Goal: Transaction & Acquisition: Purchase product/service

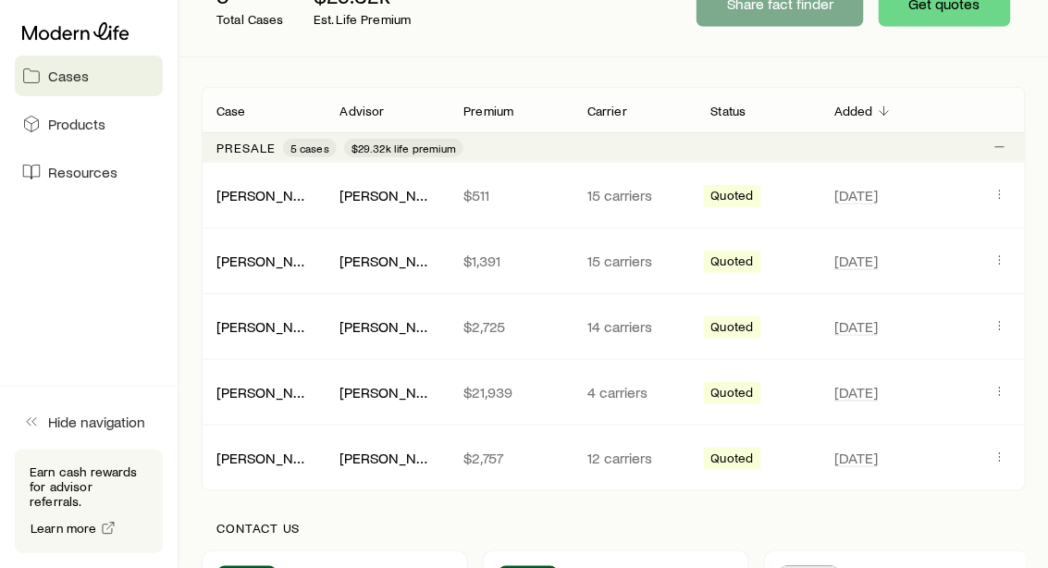
scroll to position [267, 0]
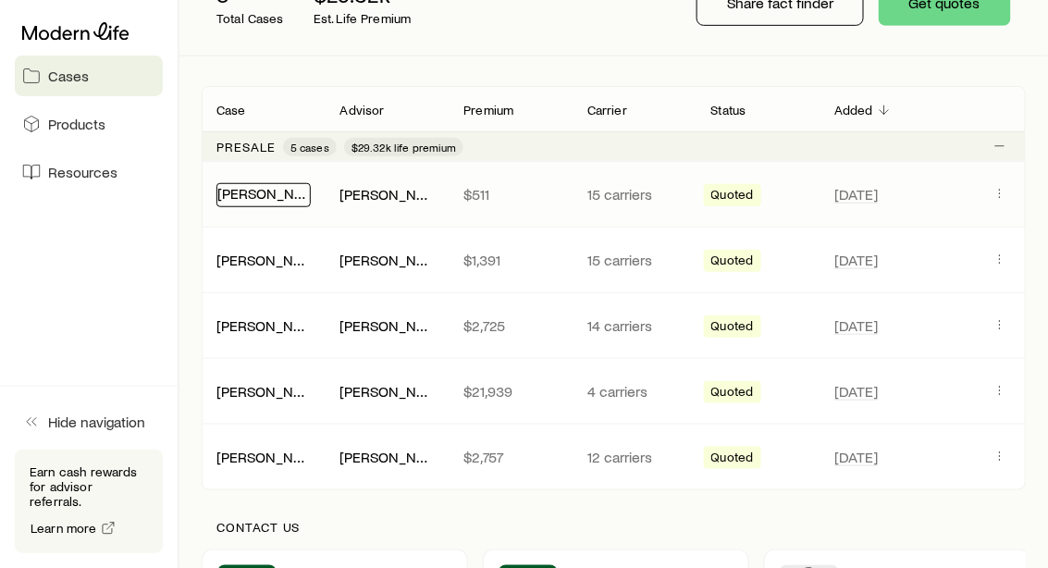
click at [271, 189] on link "[PERSON_NAME]" at bounding box center [272, 193] width 111 height 18
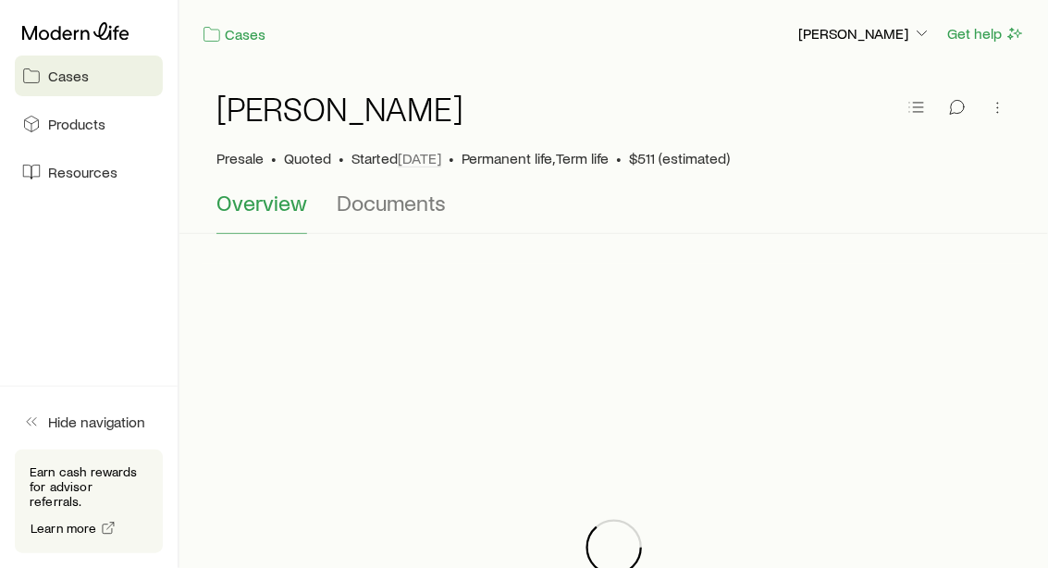
click at [472, 287] on div at bounding box center [614, 547] width 824 height 568
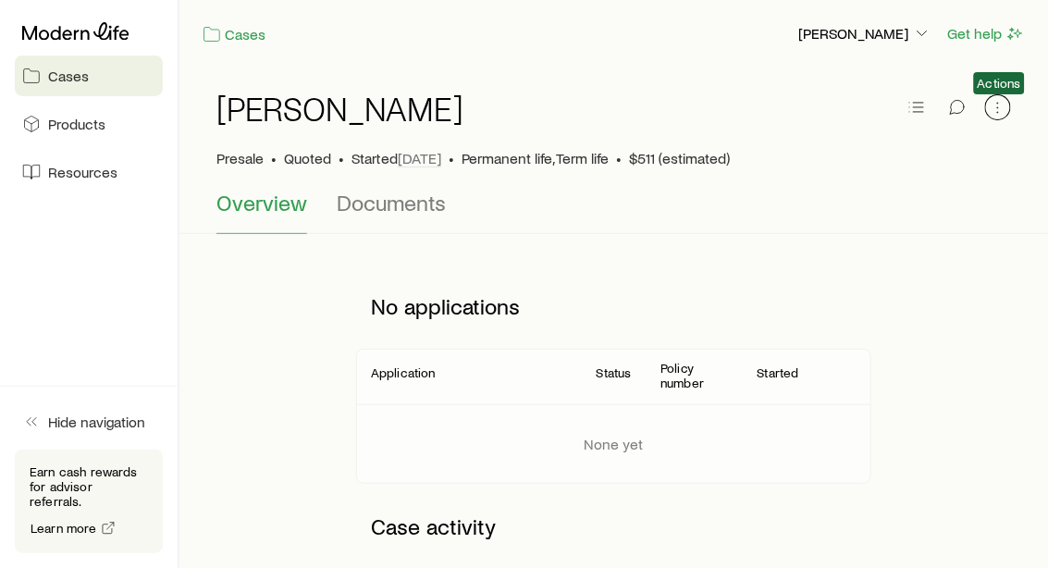
click at [992, 109] on icon "button" at bounding box center [997, 107] width 18 height 18
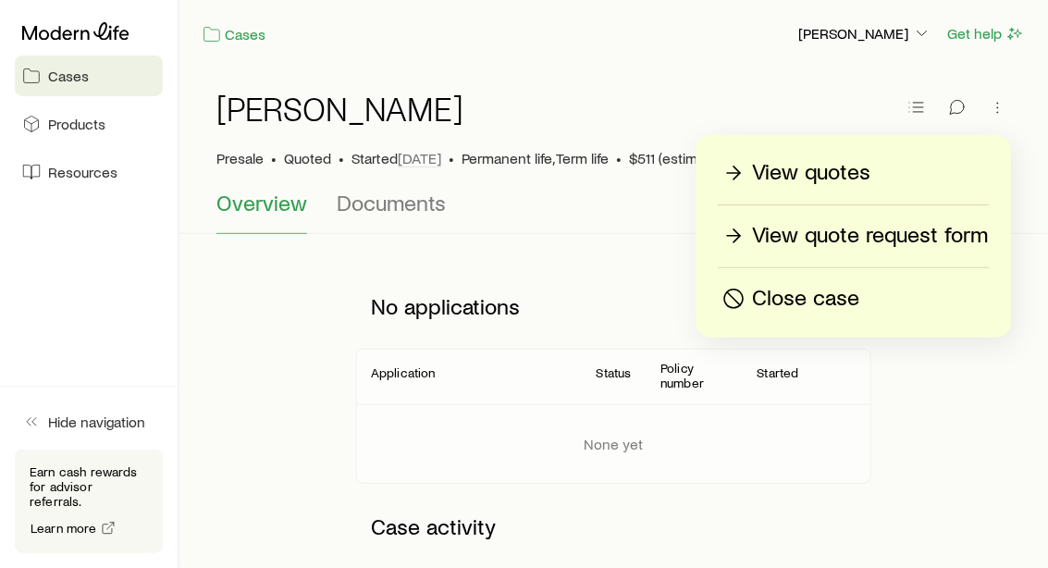
click at [793, 172] on p "View quotes" at bounding box center [811, 173] width 118 height 30
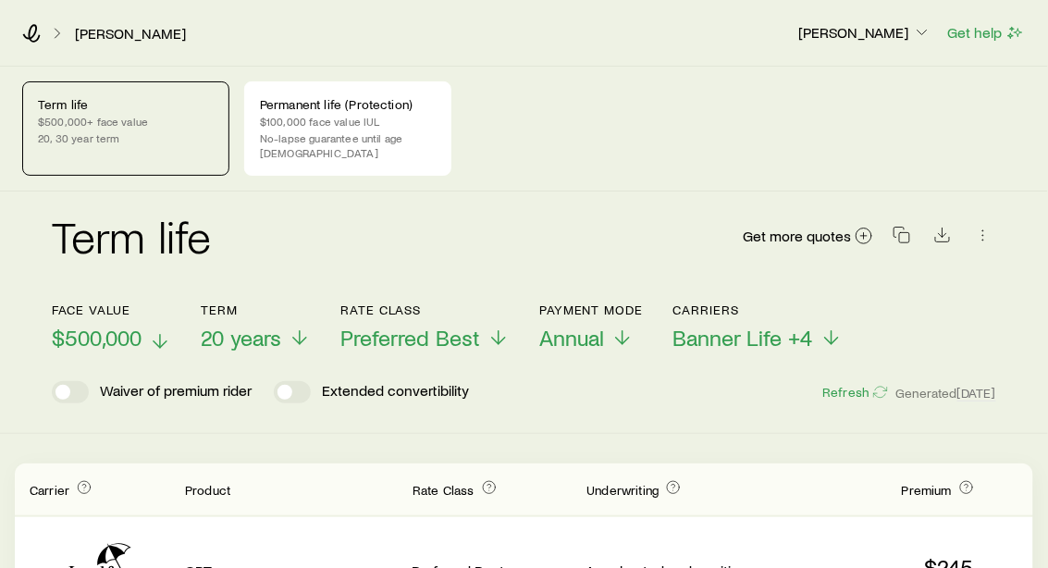
click at [163, 330] on icon at bounding box center [160, 341] width 22 height 22
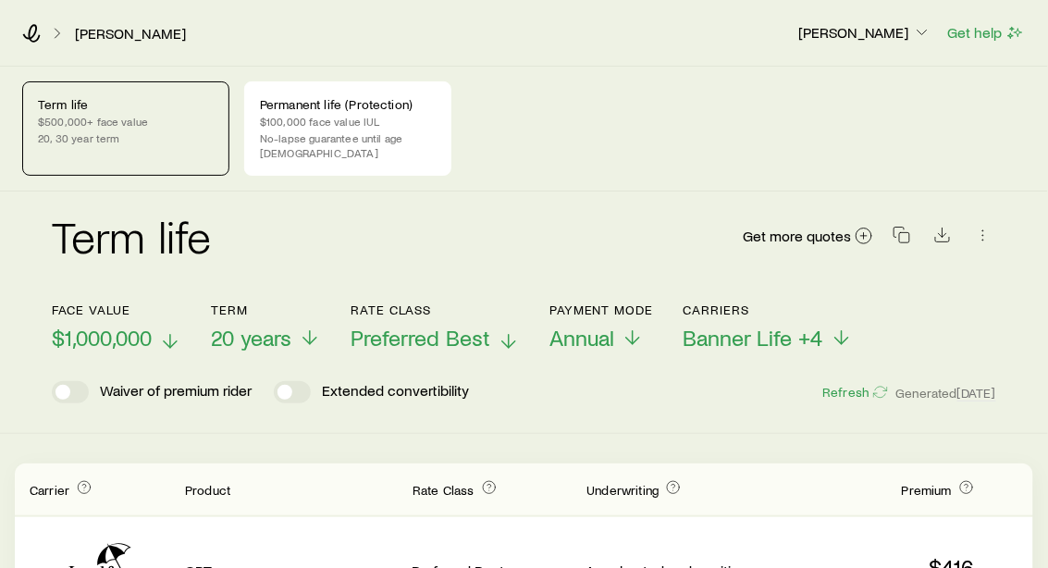
click at [510, 330] on icon at bounding box center [508, 341] width 22 height 22
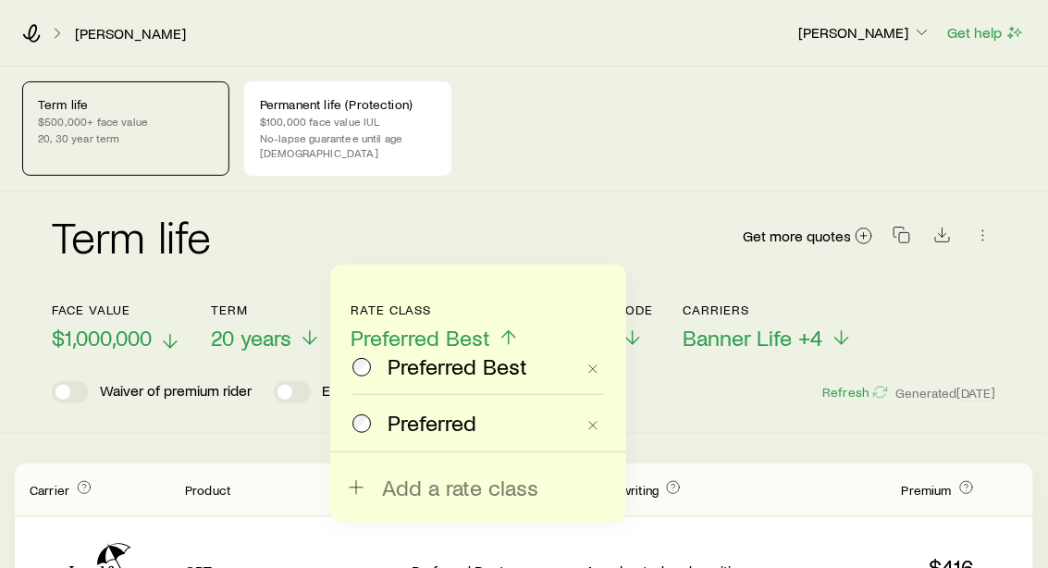
click at [510, 326] on icon at bounding box center [508, 337] width 22 height 22
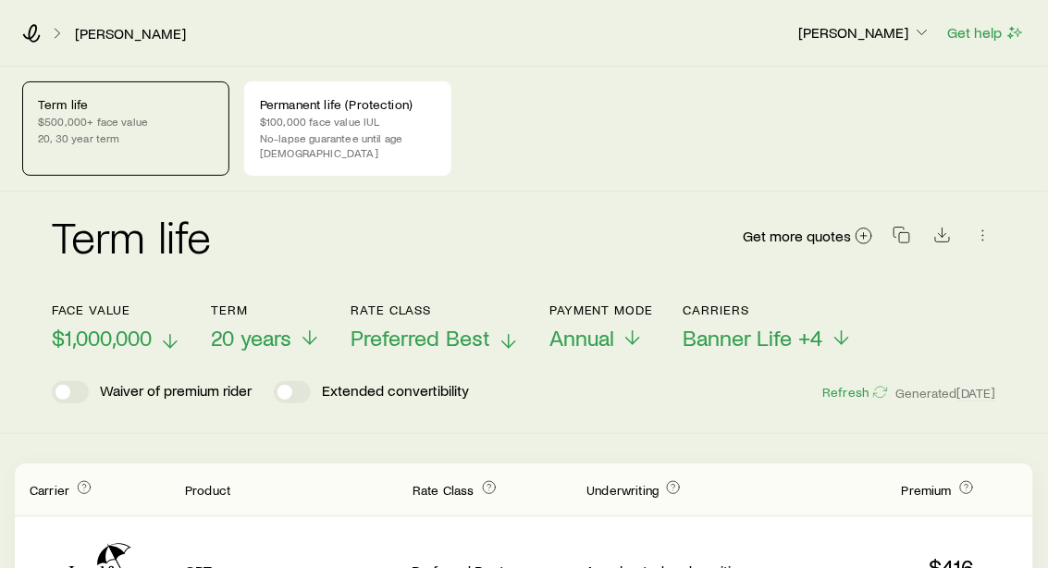
click at [582, 233] on div "Term life Get more quotes" at bounding box center [524, 247] width 944 height 67
click at [39, 37] on icon at bounding box center [31, 33] width 18 height 18
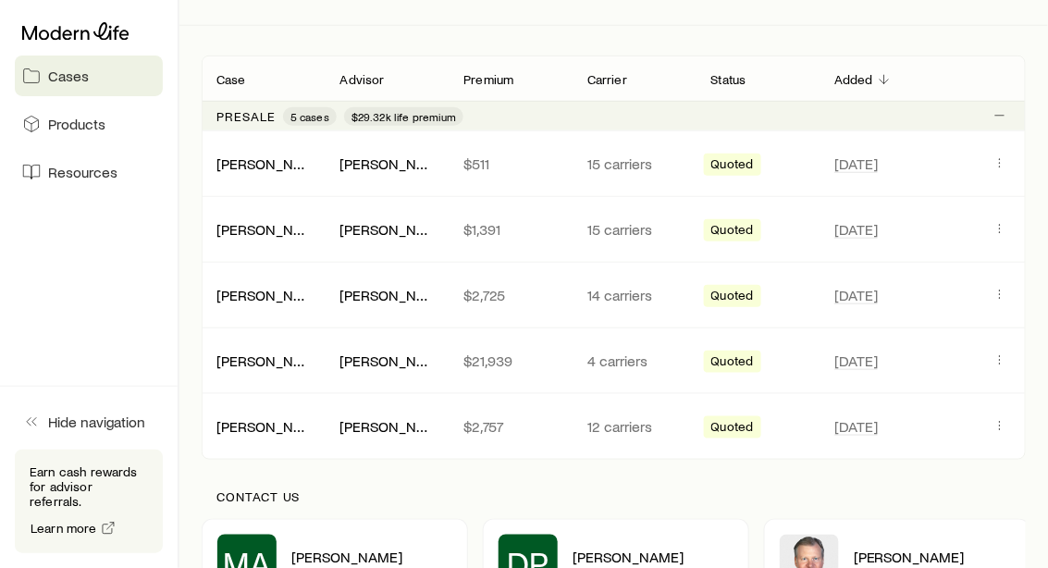
scroll to position [307, 0]
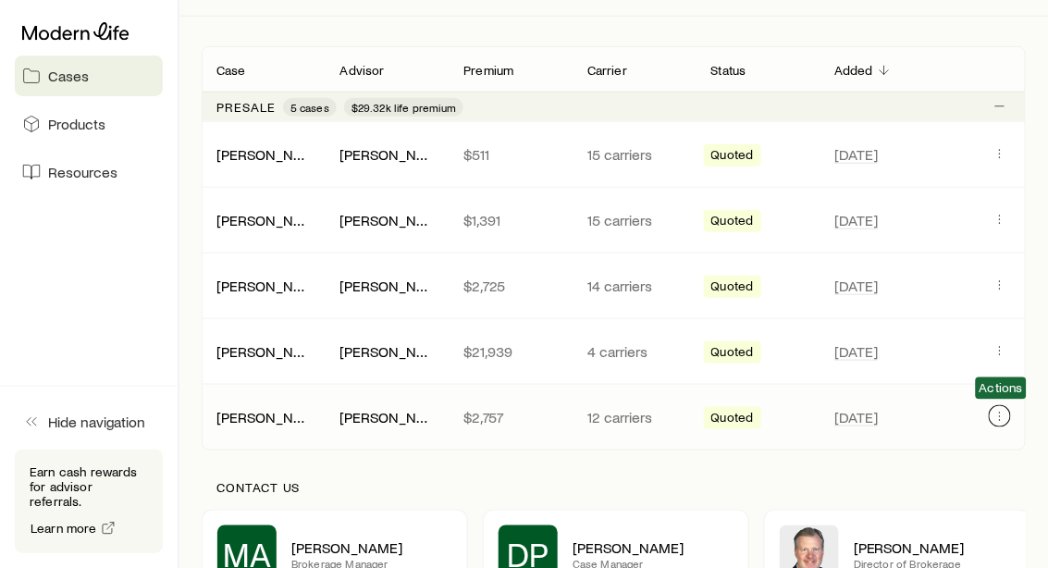
click at [999, 412] on icon "Client cases" at bounding box center [999, 416] width 15 height 15
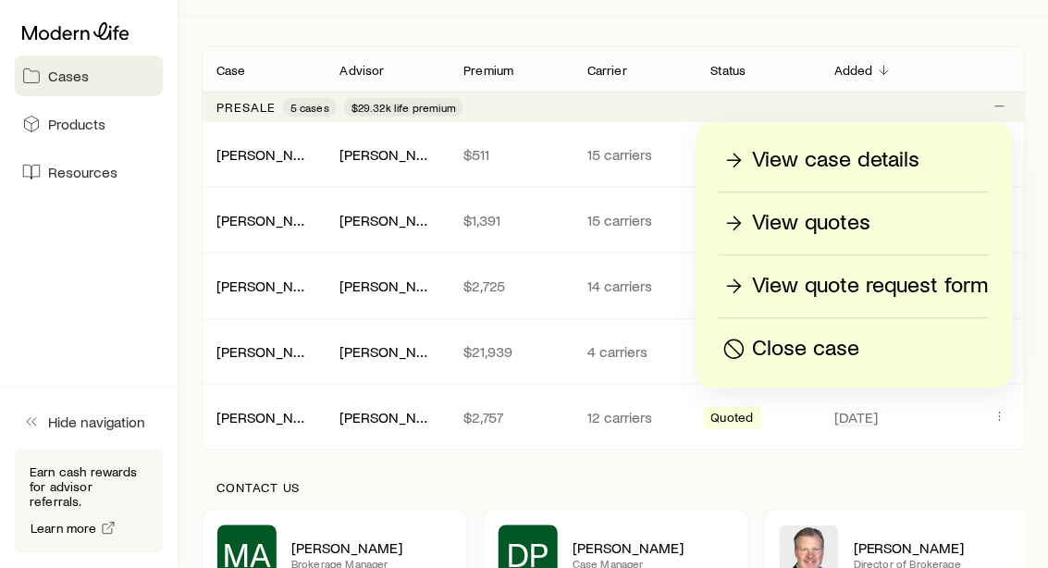
click at [790, 225] on p "View quotes" at bounding box center [812, 224] width 118 height 30
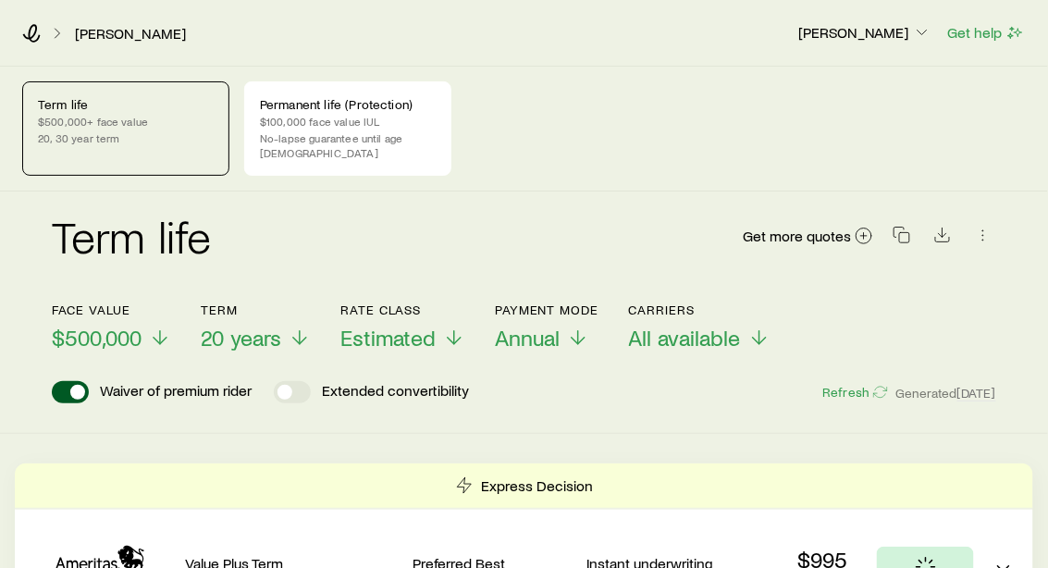
click at [148, 115] on p "$500,000+ face value" at bounding box center [126, 121] width 176 height 15
click at [145, 325] on p "$500,000" at bounding box center [111, 338] width 119 height 26
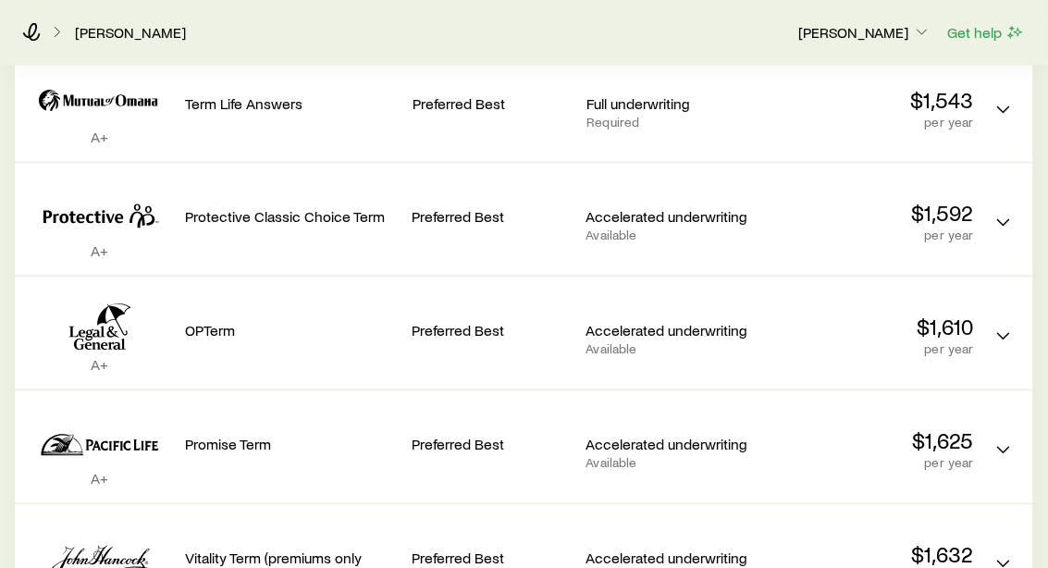
scroll to position [813, 0]
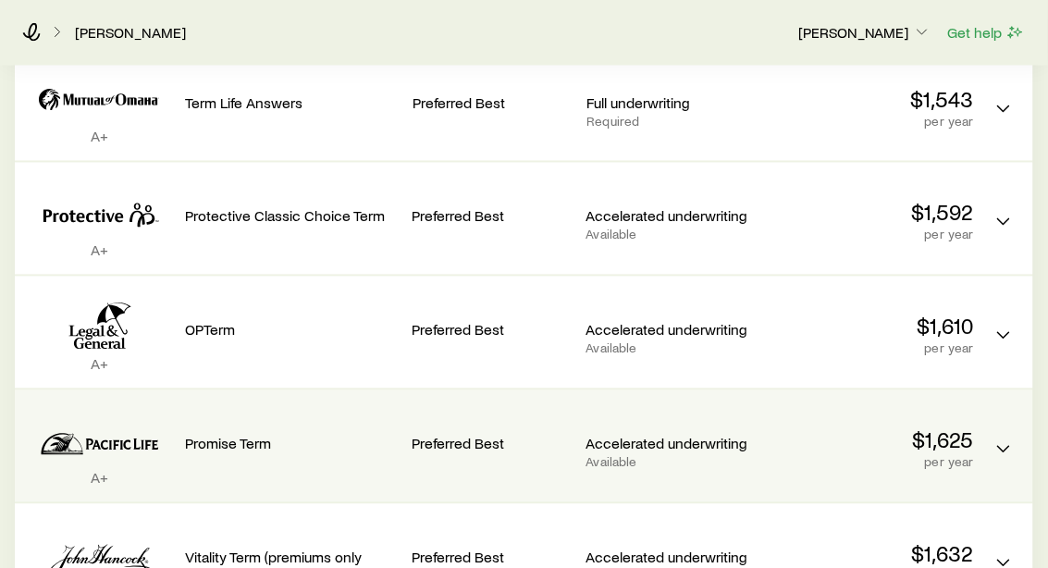
click at [974, 426] on div "A+ Promise Term Preferred Best Accelerated underwriting Available $1,625 per ye…" at bounding box center [524, 446] width 1018 height 112
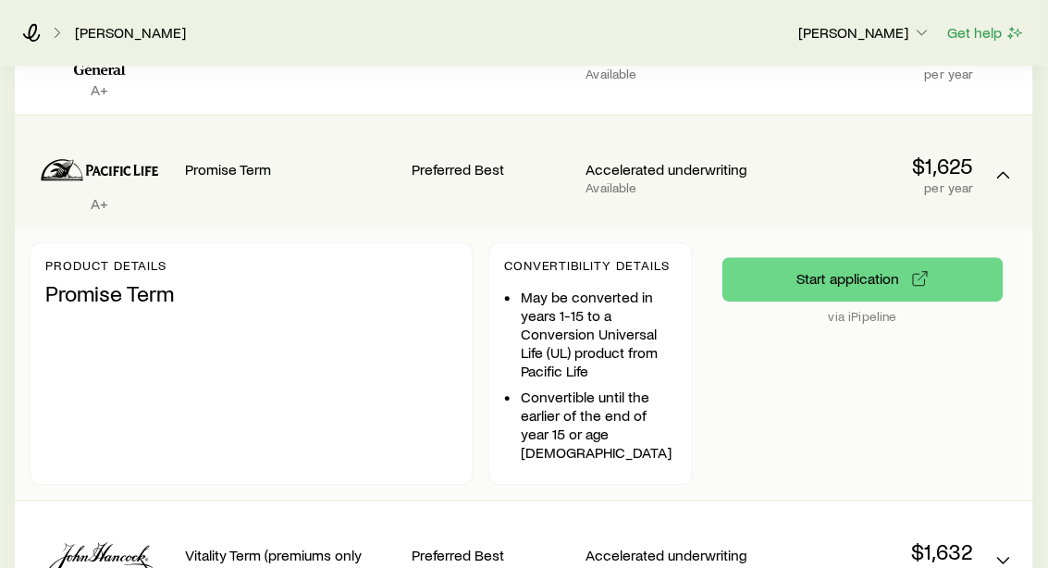
scroll to position [1087, 0]
click at [839, 270] on button "Start application" at bounding box center [862, 279] width 281 height 44
